Goal: Information Seeking & Learning: Compare options

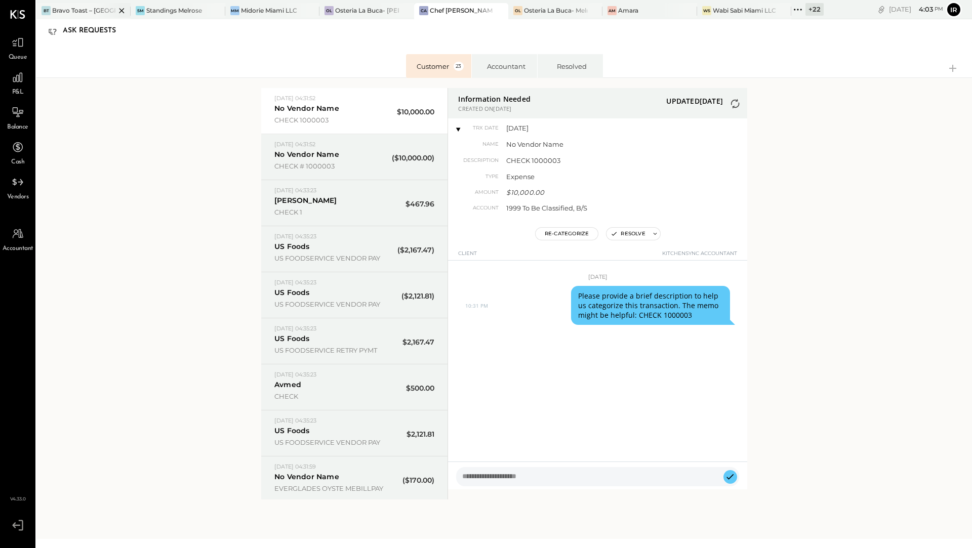
click at [79, 12] on div "Bravo Toast – [GEOGRAPHIC_DATA]" at bounding box center [83, 10] width 63 height 9
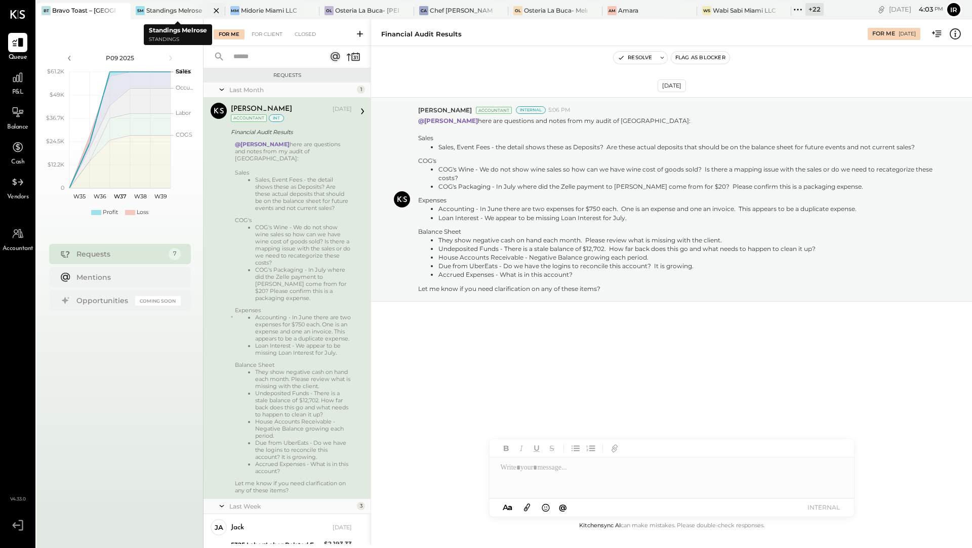
click at [149, 12] on div "Standings Melrose" at bounding box center [174, 10] width 56 height 9
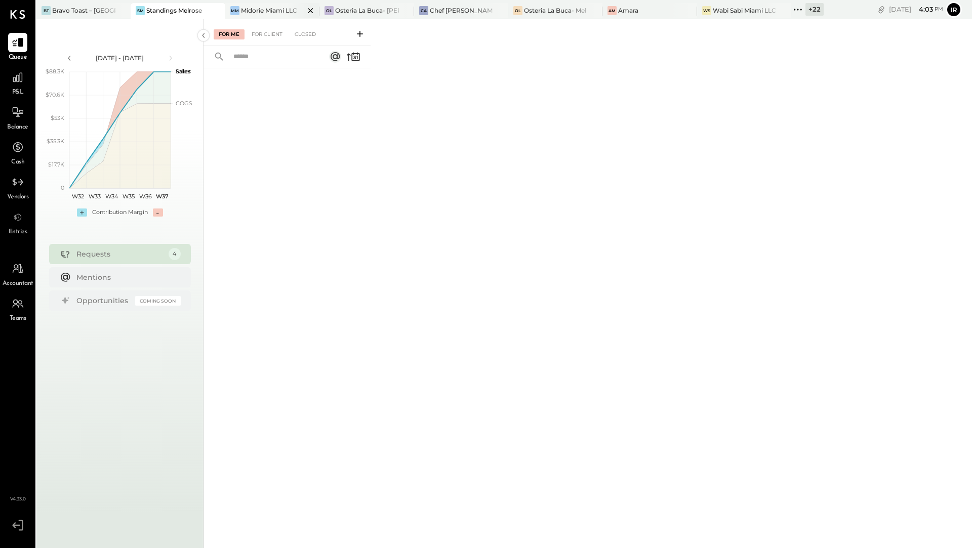
click at [243, 14] on div "Midorie Miami LLC" at bounding box center [269, 10] width 56 height 9
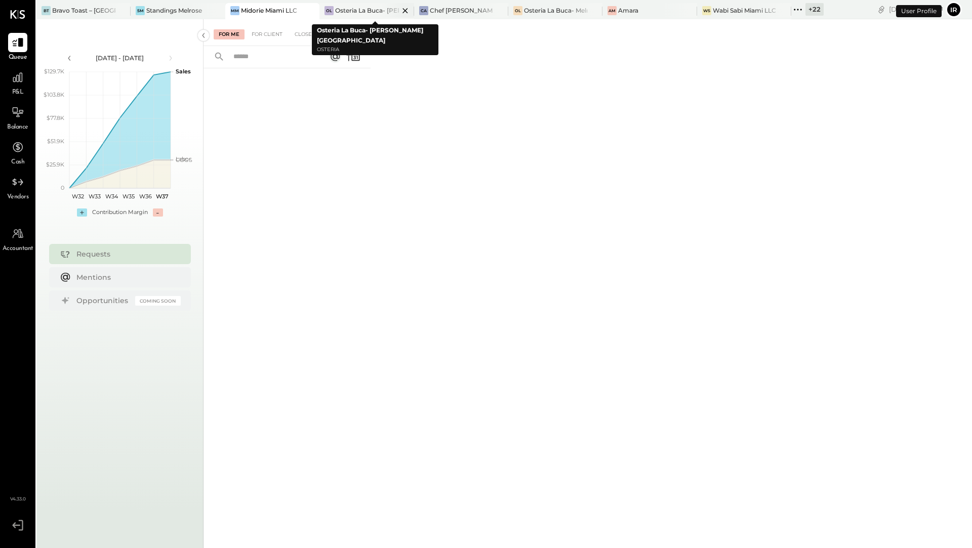
click at [356, 9] on div "Osteria La Buca- [PERSON_NAME][GEOGRAPHIC_DATA]" at bounding box center [366, 10] width 63 height 9
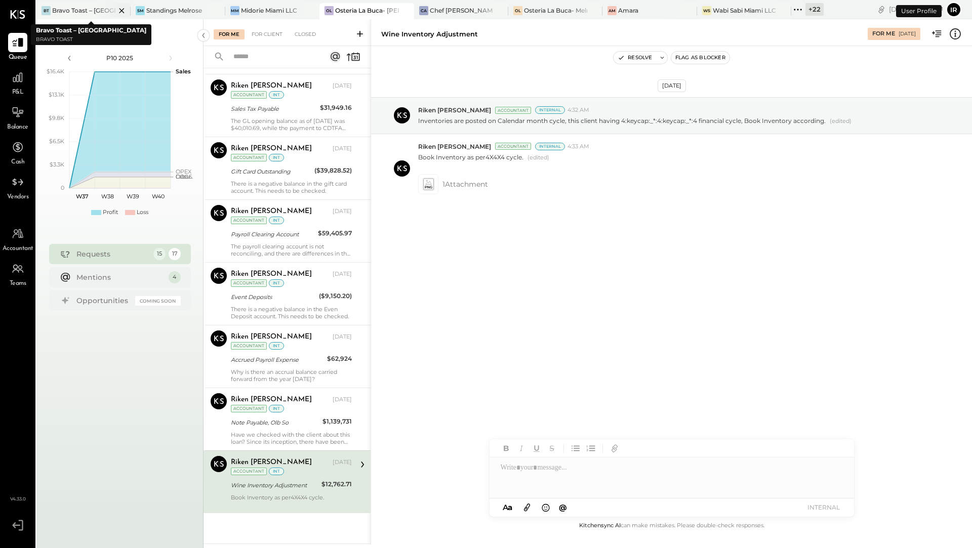
click at [124, 11] on icon at bounding box center [121, 11] width 13 height 12
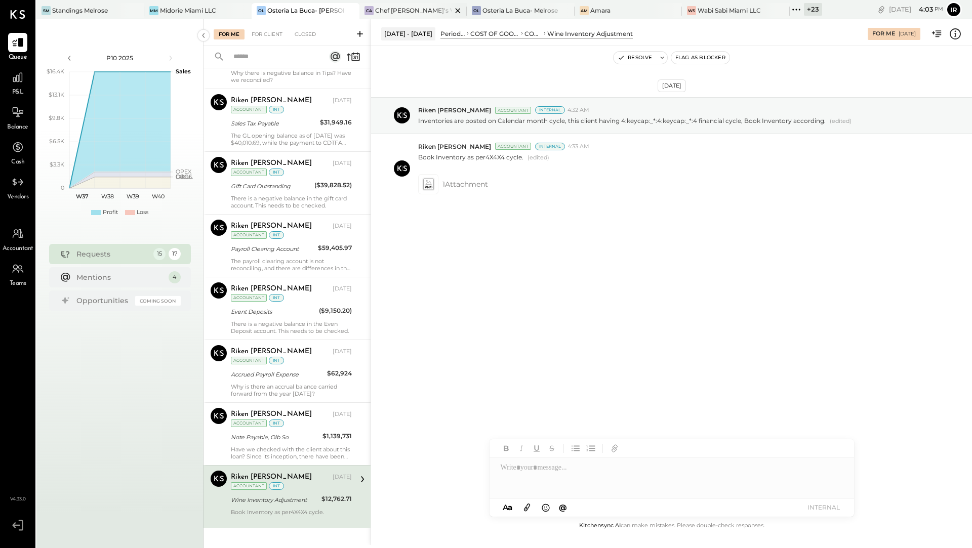
click at [379, 14] on div "Chef [PERSON_NAME]'s Vineyard Restaurant" at bounding box center [413, 10] width 77 height 9
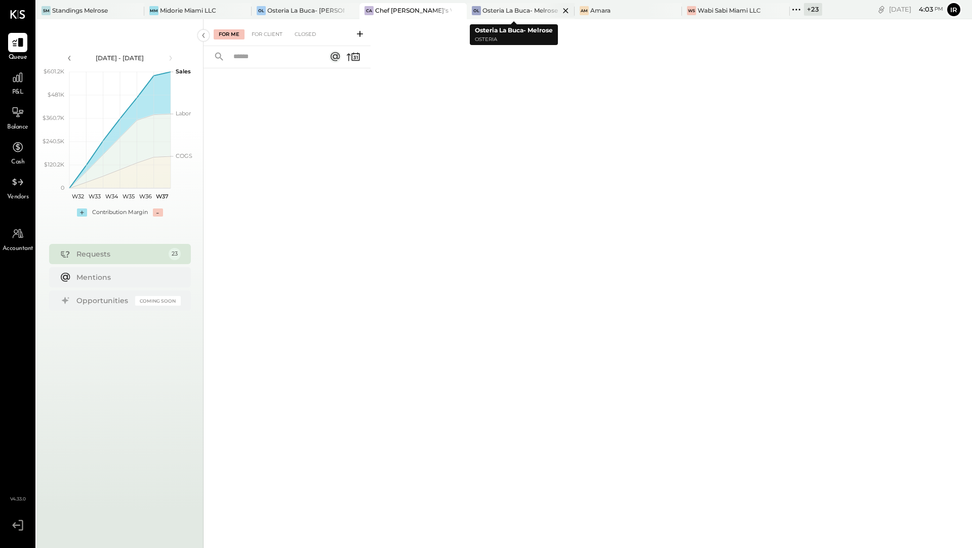
click at [503, 13] on div "Osteria La Buca- Melrose" at bounding box center [519, 10] width 75 height 9
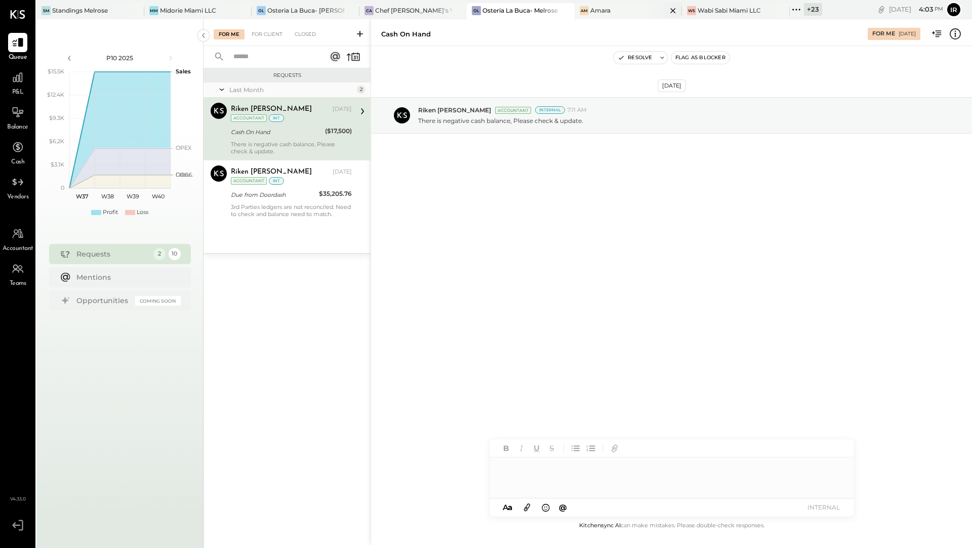
click at [592, 11] on div "Amara" at bounding box center [600, 10] width 20 height 9
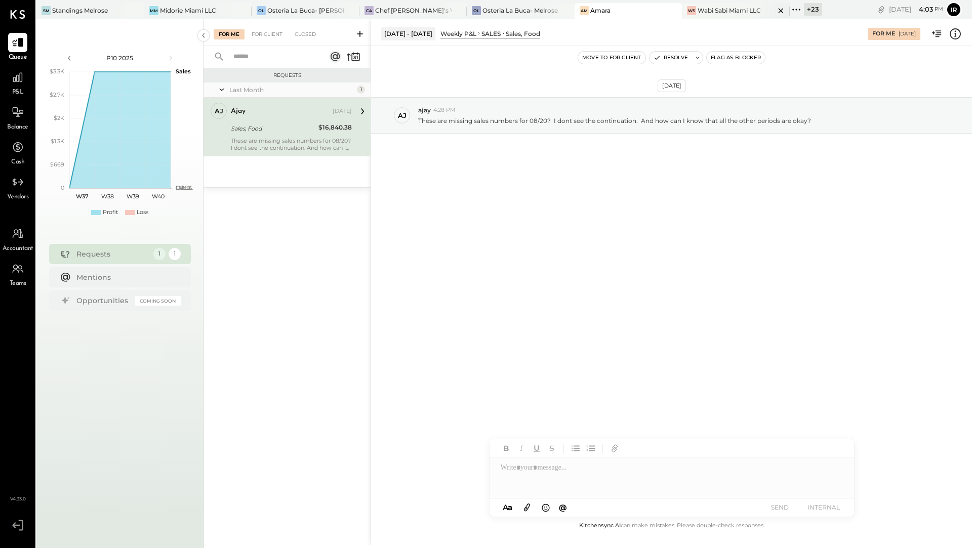
click at [697, 14] on div "Wabi Sabi Miami LLC" at bounding box center [728, 10] width 63 height 9
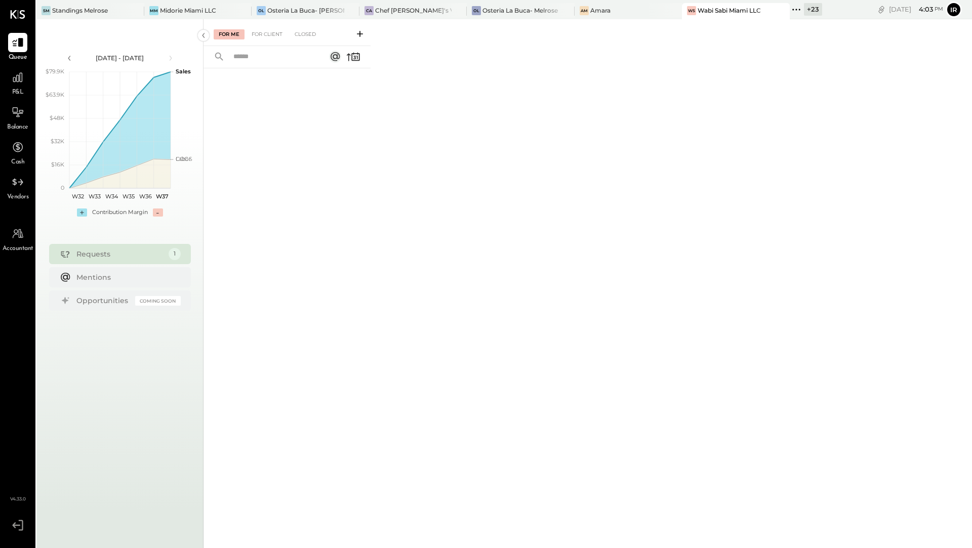
click at [804, 11] on div "+ 23" at bounding box center [813, 9] width 18 height 13
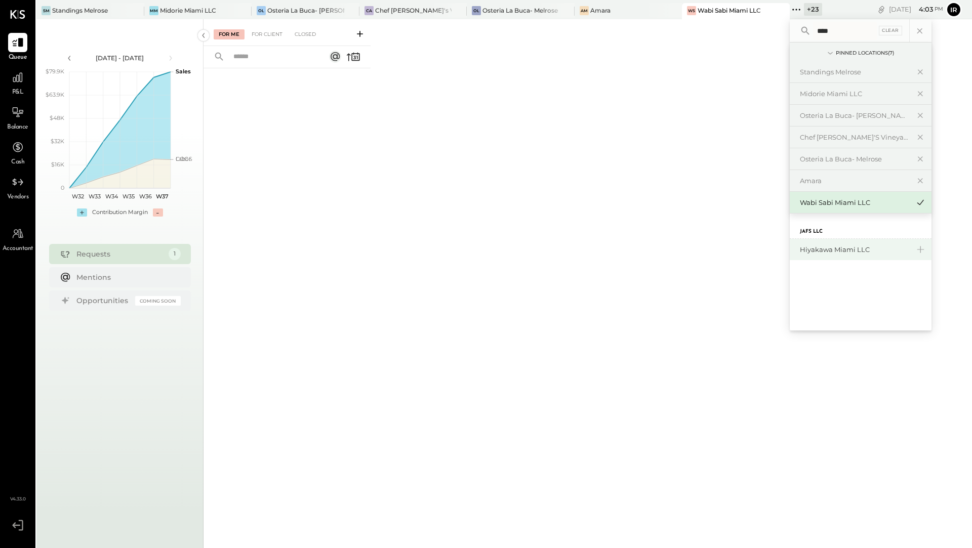
type input "****"
click at [833, 245] on div "Hiyakawa Miami LLC" at bounding box center [854, 250] width 109 height 10
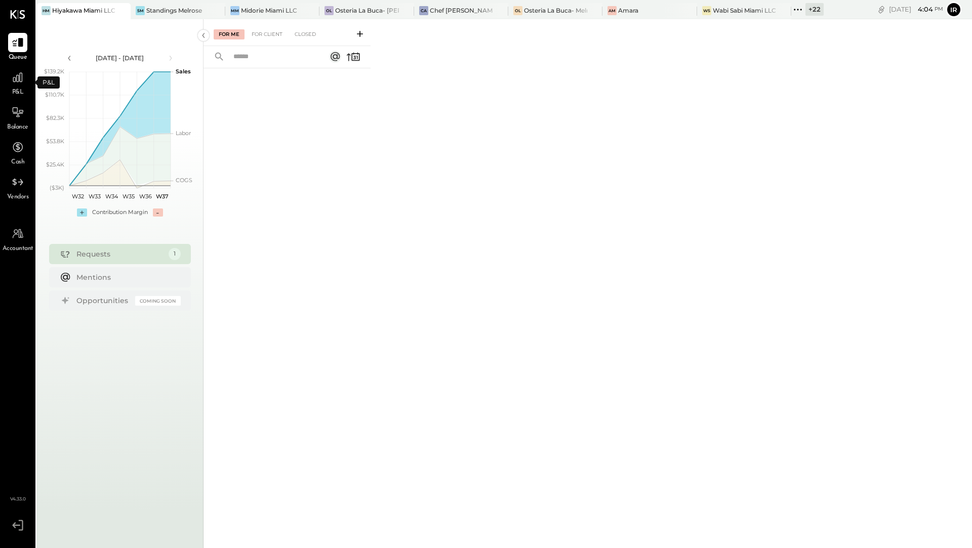
click at [14, 87] on div "P&L" at bounding box center [17, 82] width 19 height 29
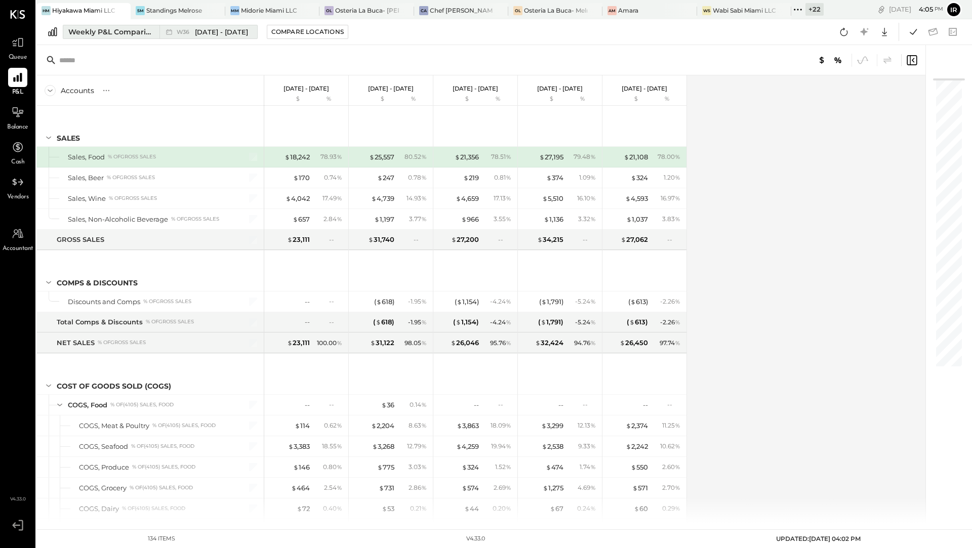
click at [131, 28] on div "Weekly P&L Comparison" at bounding box center [110, 32] width 85 height 10
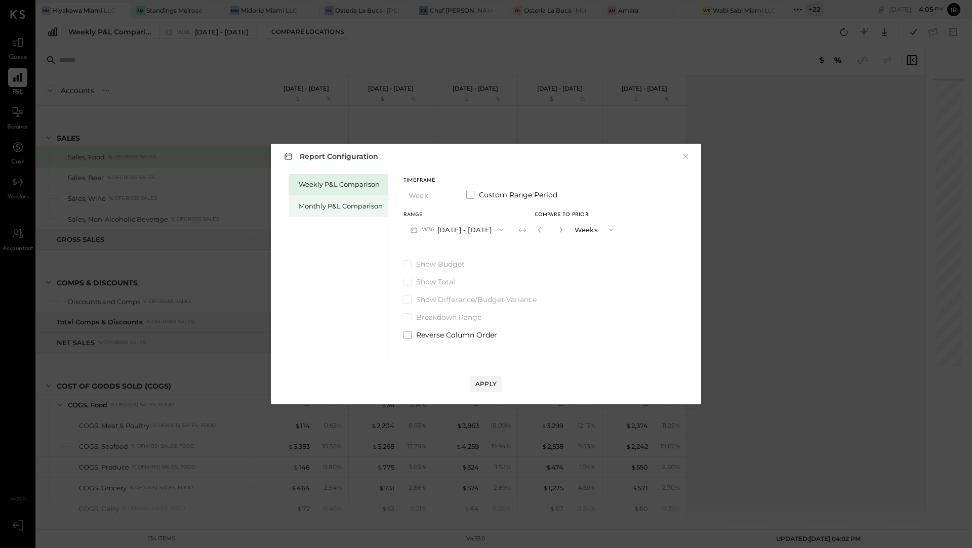
click at [314, 207] on div "Monthly P&L Comparison" at bounding box center [341, 206] width 84 height 10
click at [481, 231] on button "M09 [DATE] - [DATE]" at bounding box center [456, 229] width 107 height 19
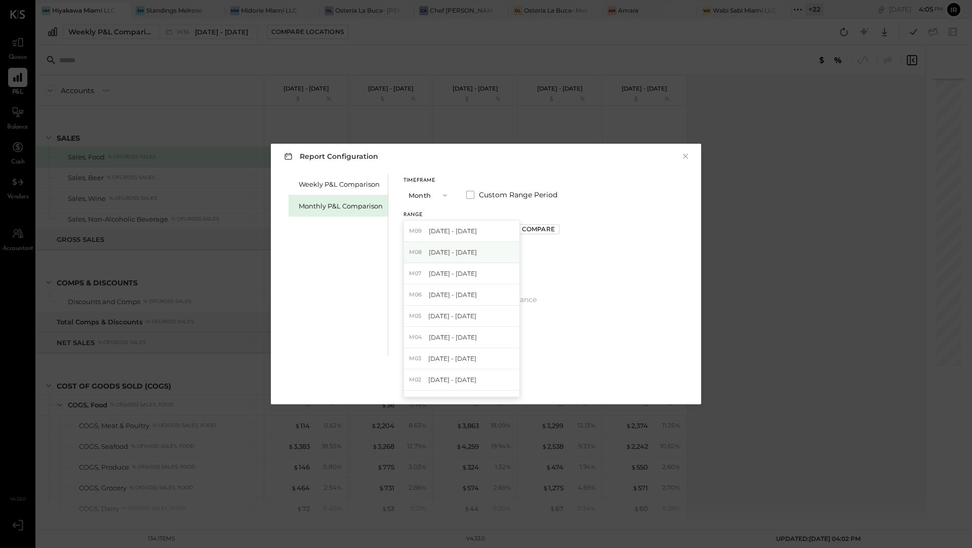
click at [472, 253] on div "M08 [DATE] - [DATE]" at bounding box center [461, 252] width 115 height 21
click at [489, 383] on div "Apply" at bounding box center [485, 384] width 21 height 9
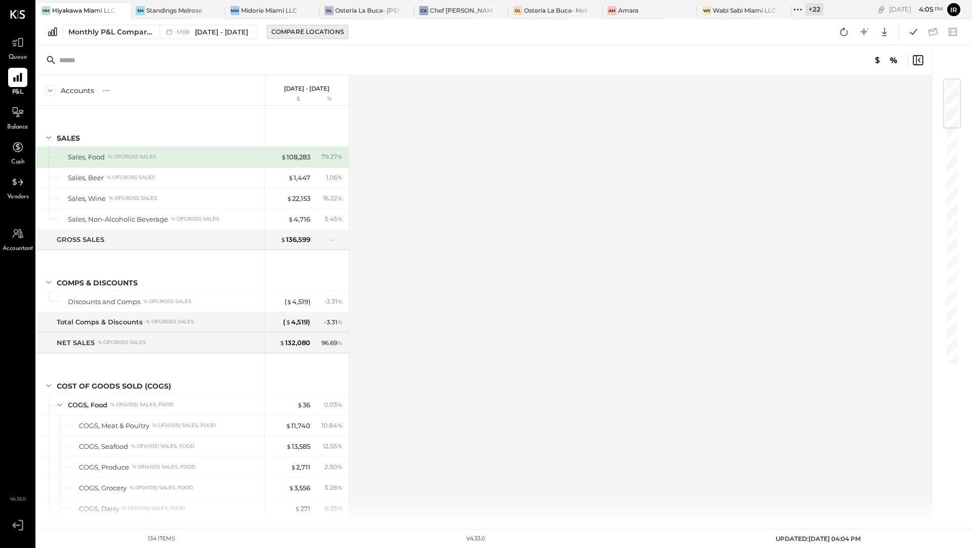
click at [288, 34] on div "Compare Locations" at bounding box center [307, 31] width 72 height 9
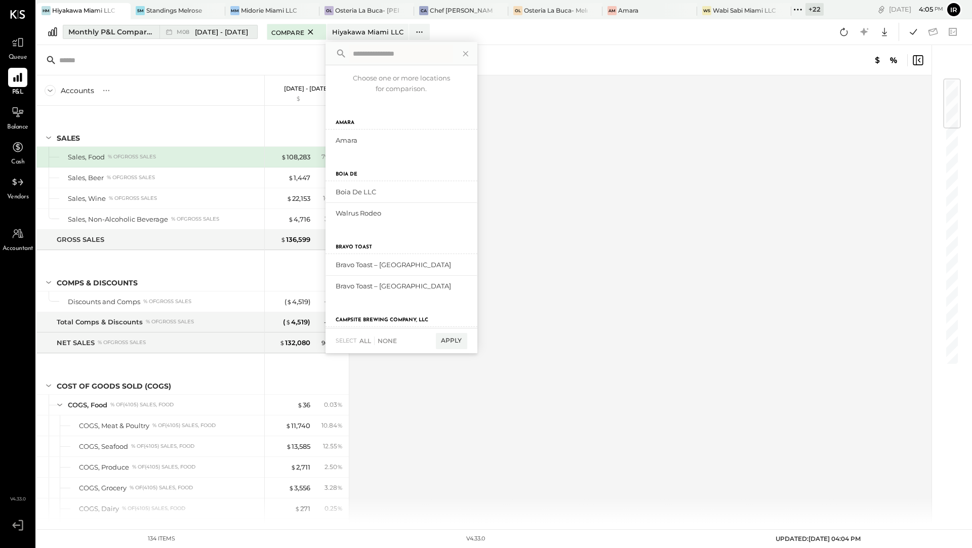
click at [249, 37] on button "Monthly P&L Comparison M08 [DATE] - [DATE]" at bounding box center [160, 32] width 195 height 14
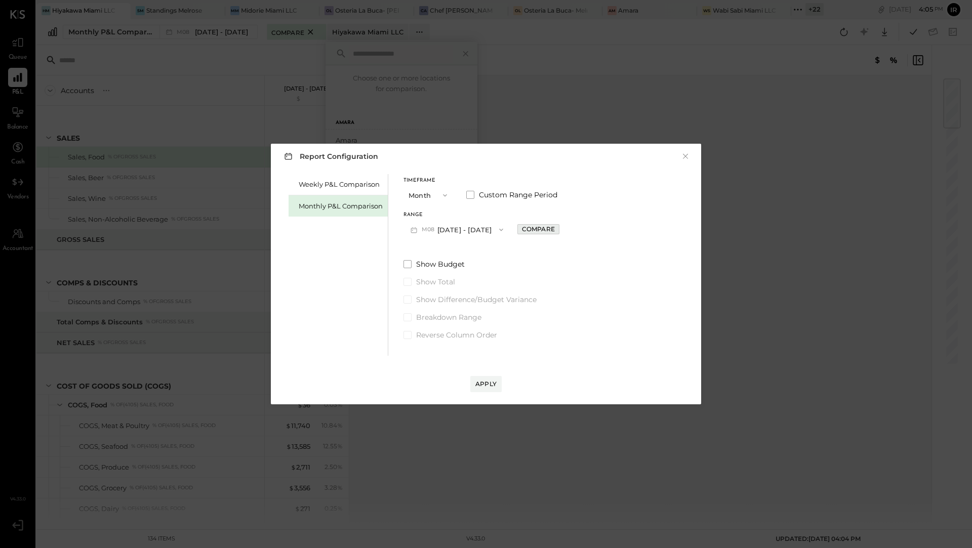
click at [526, 230] on div "Compare" at bounding box center [538, 229] width 33 height 9
click at [558, 231] on icon "button" at bounding box center [561, 230] width 6 height 6
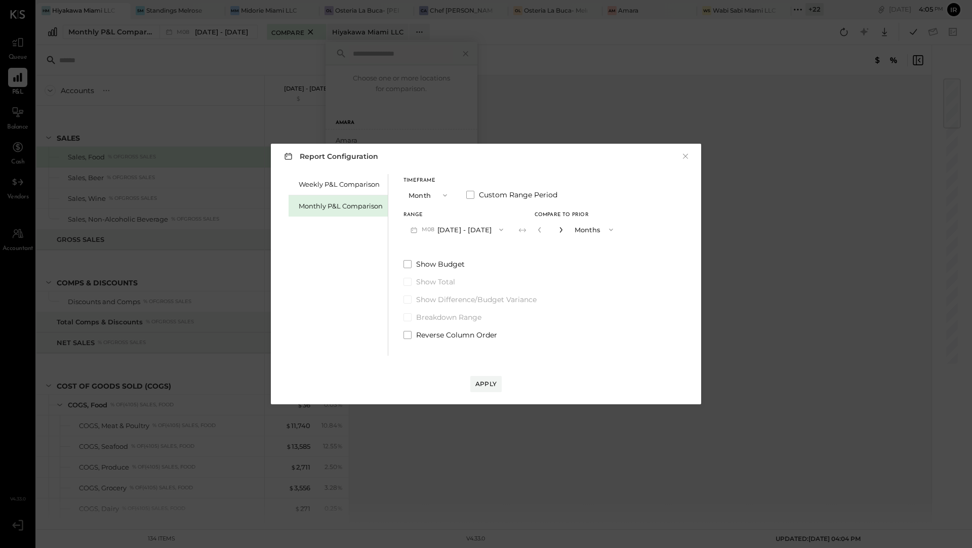
click at [558, 231] on icon "button" at bounding box center [561, 230] width 6 height 6
type input "*"
click at [481, 383] on div "Apply" at bounding box center [485, 384] width 21 height 9
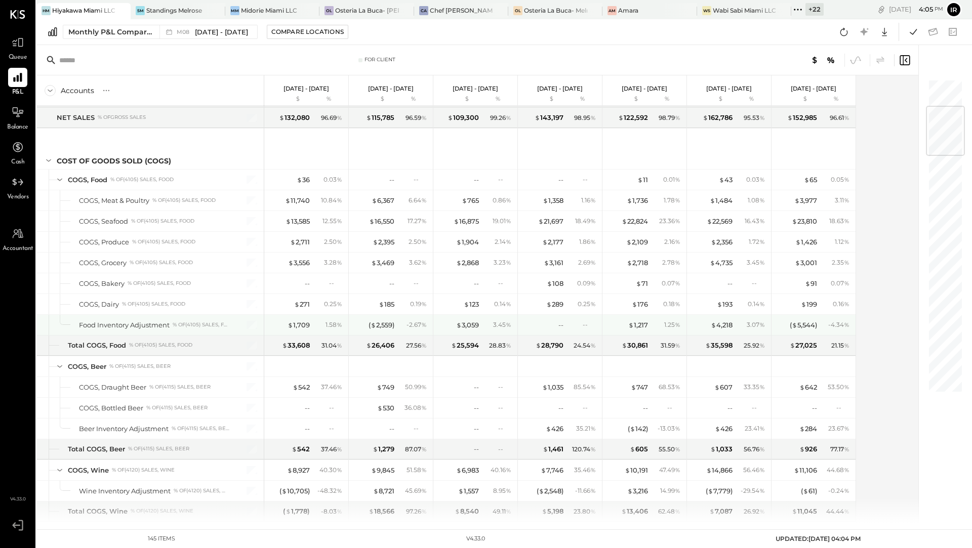
scroll to position [231, 0]
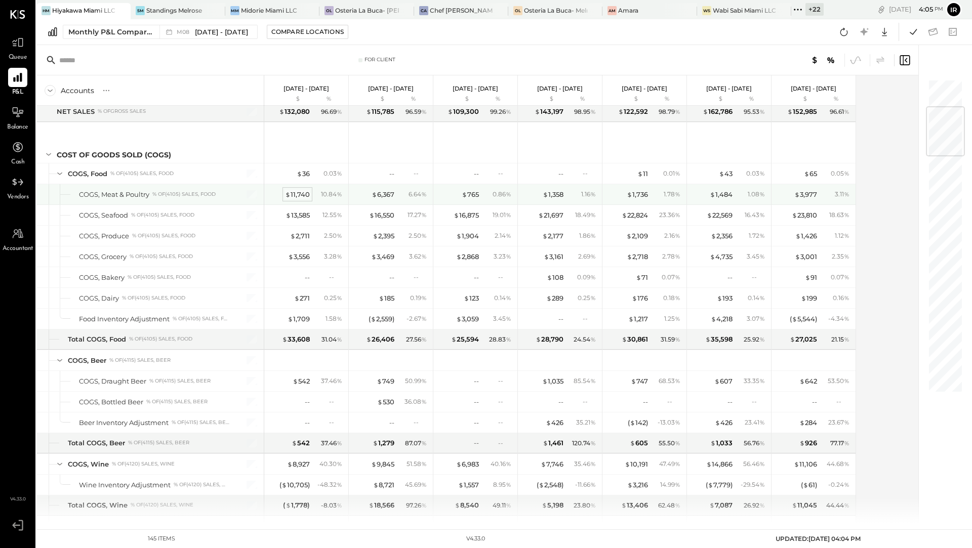
click at [300, 190] on div "$ 11,740" at bounding box center [297, 195] width 25 height 10
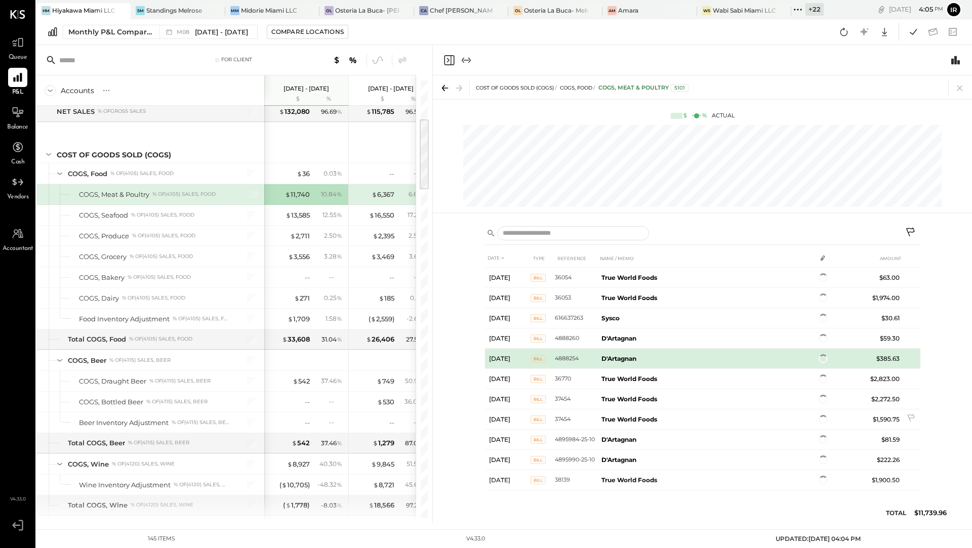
scroll to position [55, 0]
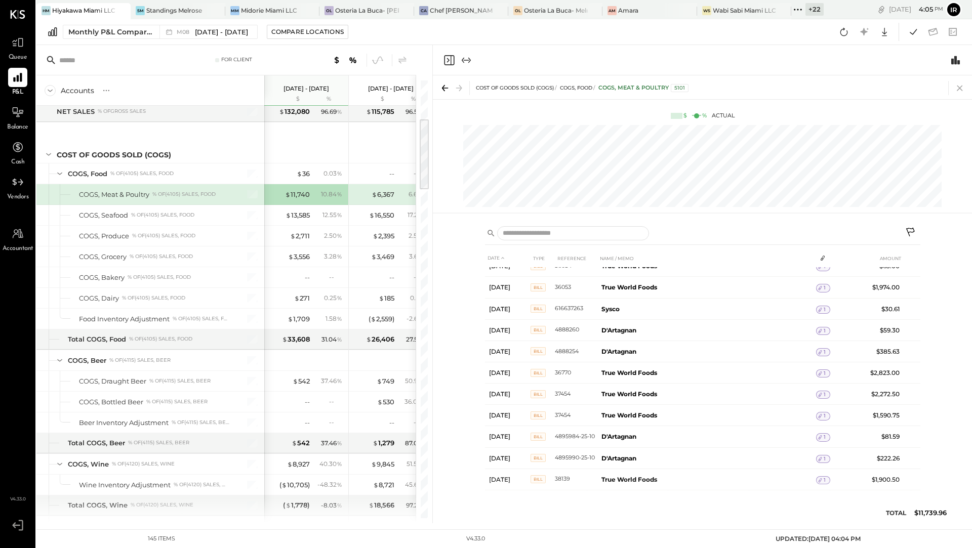
click at [961, 87] on icon at bounding box center [960, 88] width 14 height 14
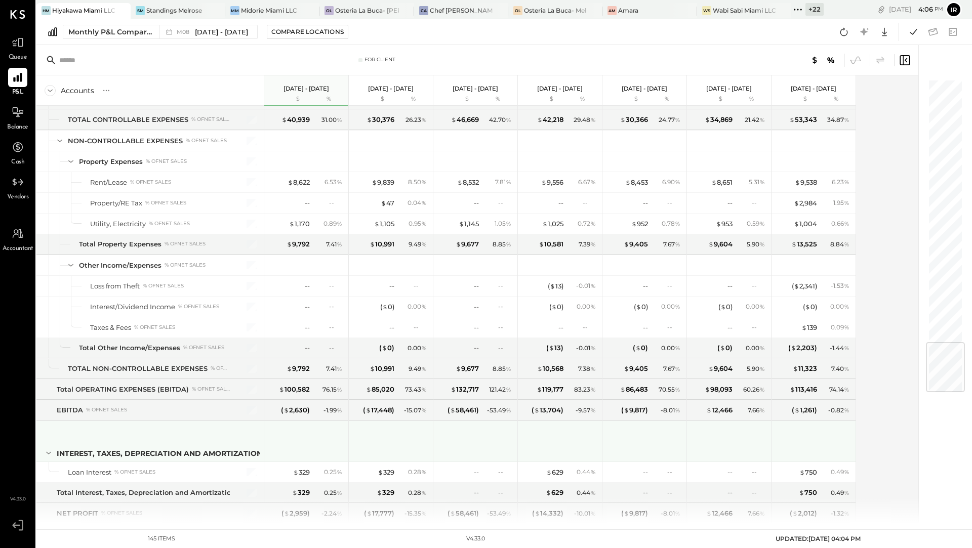
scroll to position [2199, 0]
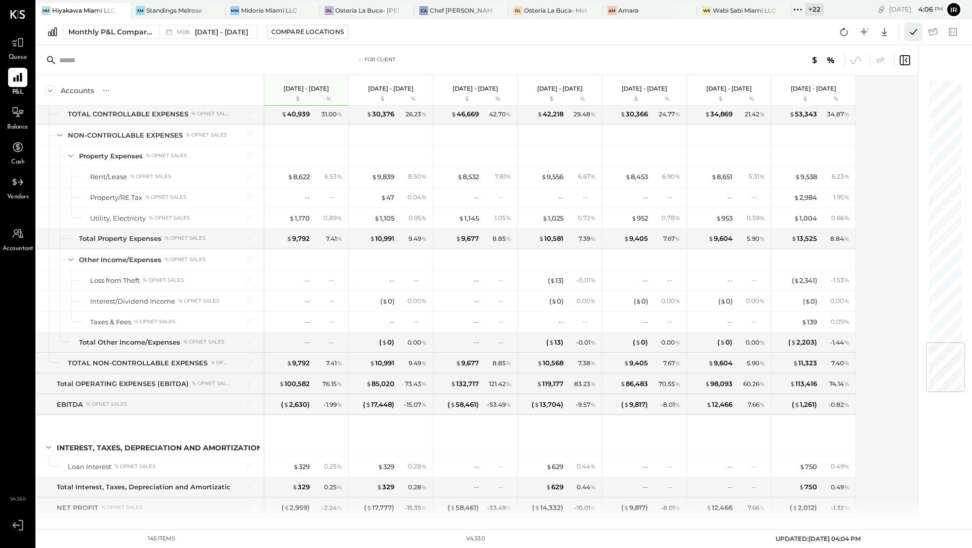
click at [916, 34] on icon at bounding box center [912, 31] width 13 height 13
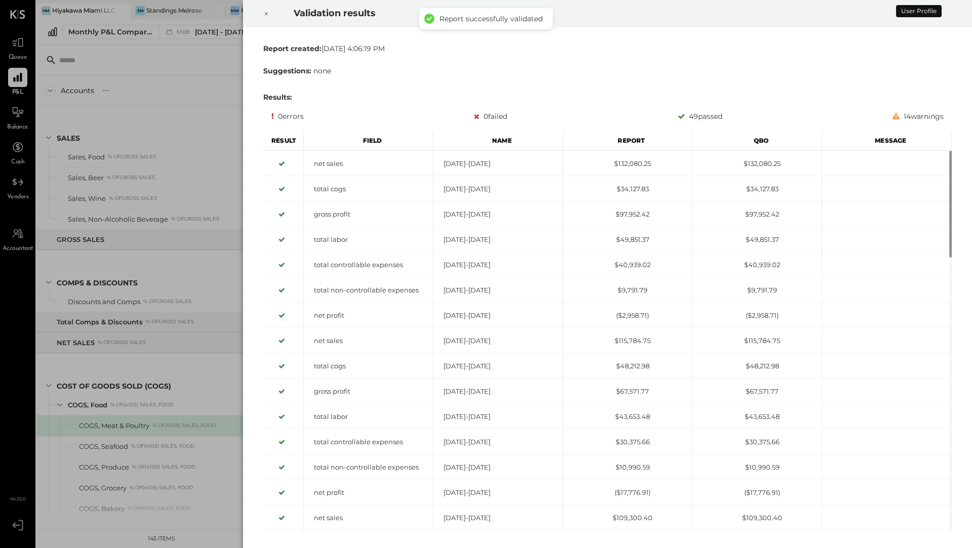
scroll to position [99, 0]
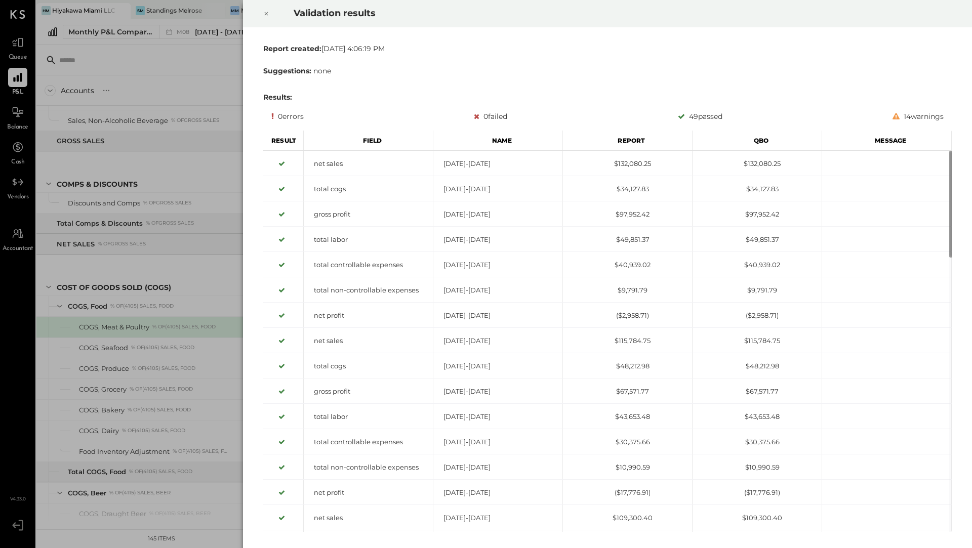
click at [267, 12] on icon at bounding box center [267, 14] width 4 height 4
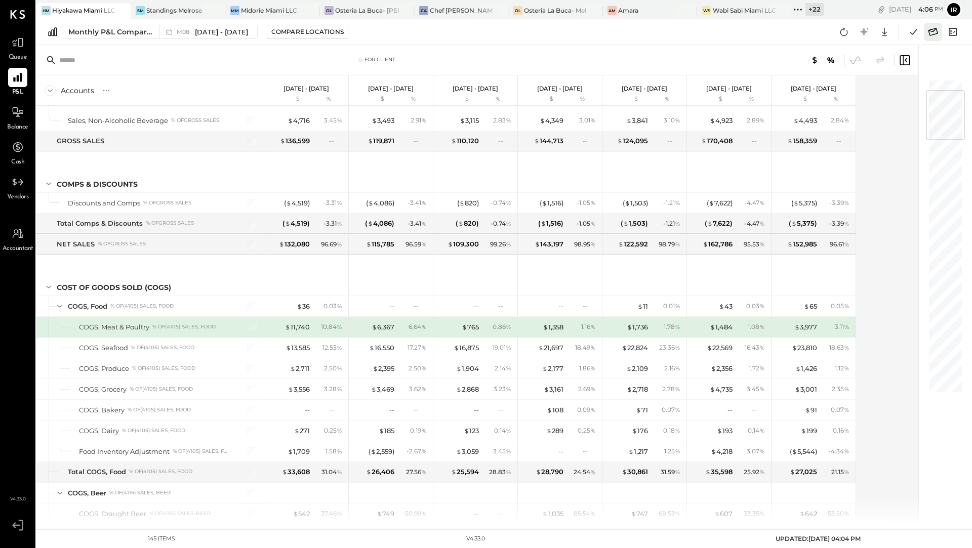
click at [930, 35] on icon at bounding box center [933, 32] width 10 height 8
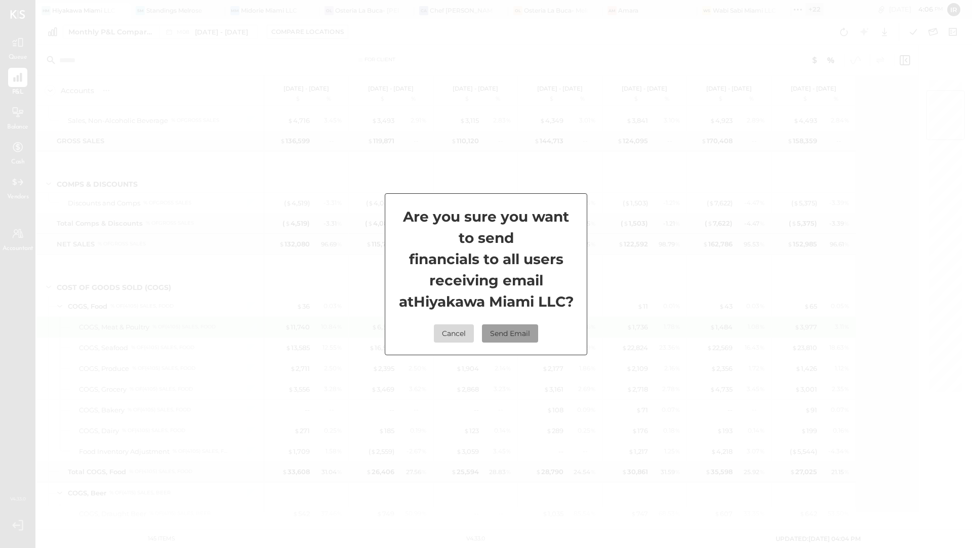
click at [508, 338] on button "Send Email" at bounding box center [510, 333] width 56 height 18
